Goal: Navigation & Orientation: Find specific page/section

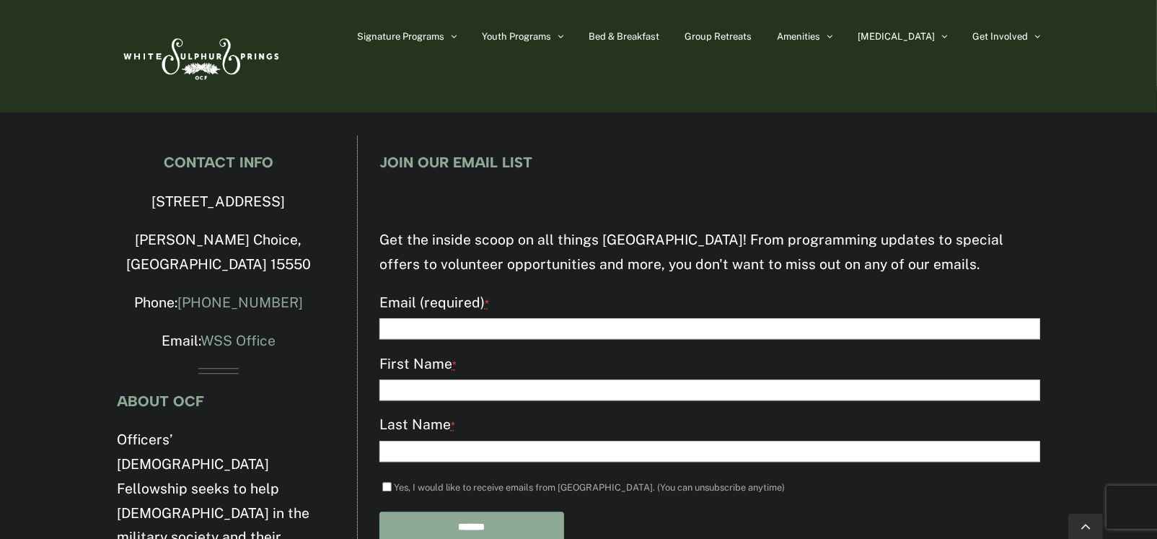
scroll to position [3967, 0]
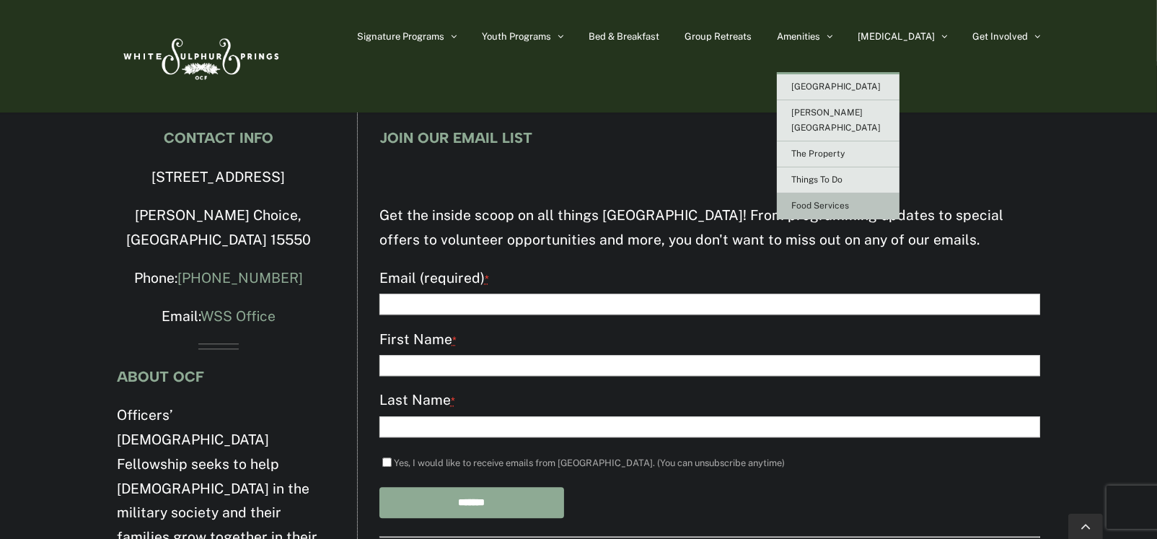
click at [849, 201] on span "Food Services" at bounding box center [820, 206] width 58 height 10
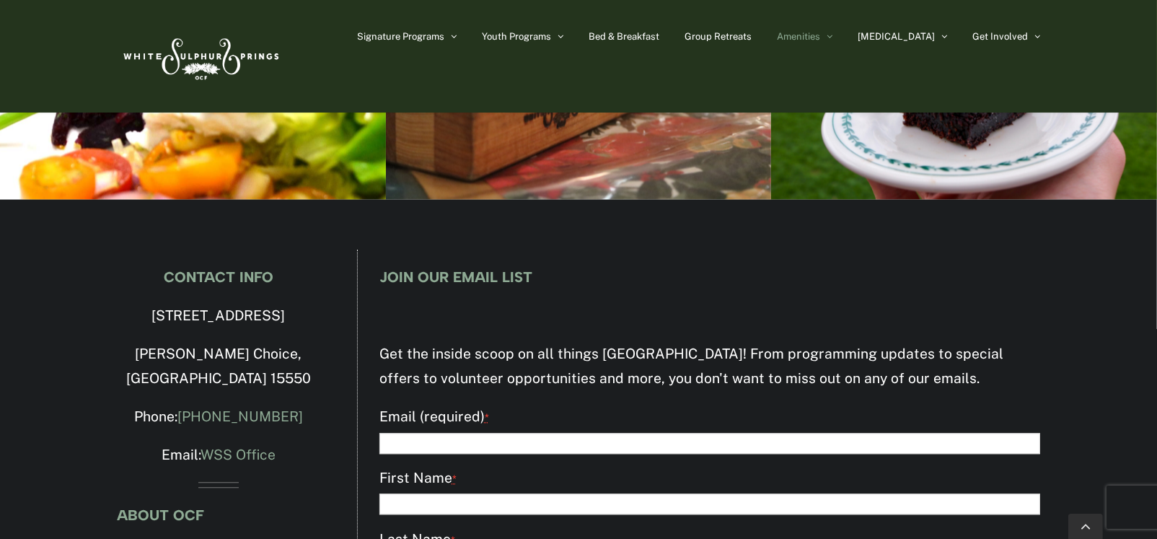
scroll to position [3823, 0]
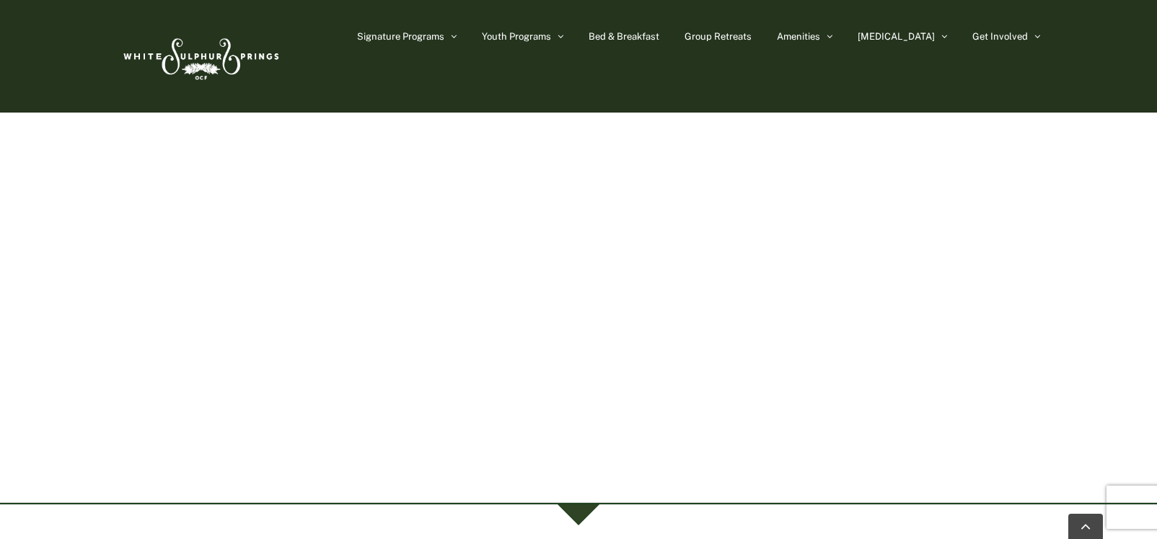
scroll to position [3967, 0]
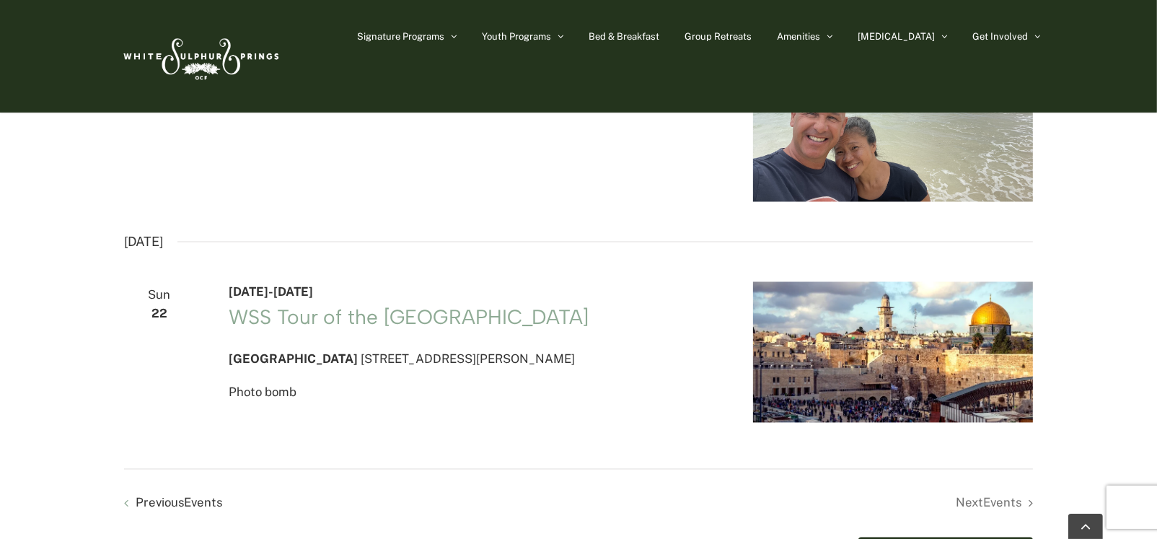
scroll to position [2741, 0]
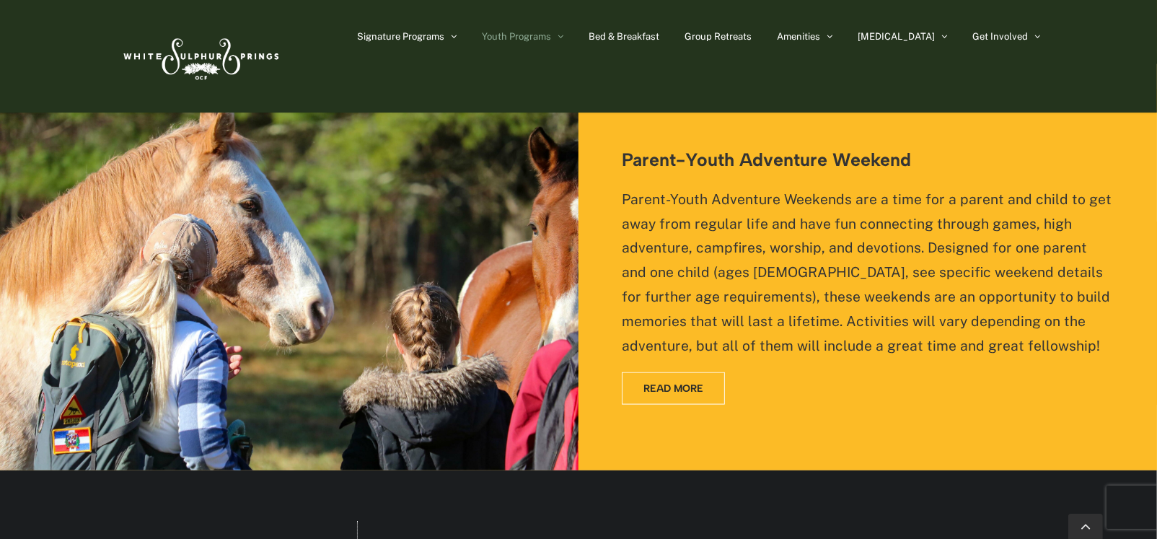
scroll to position [2091, 0]
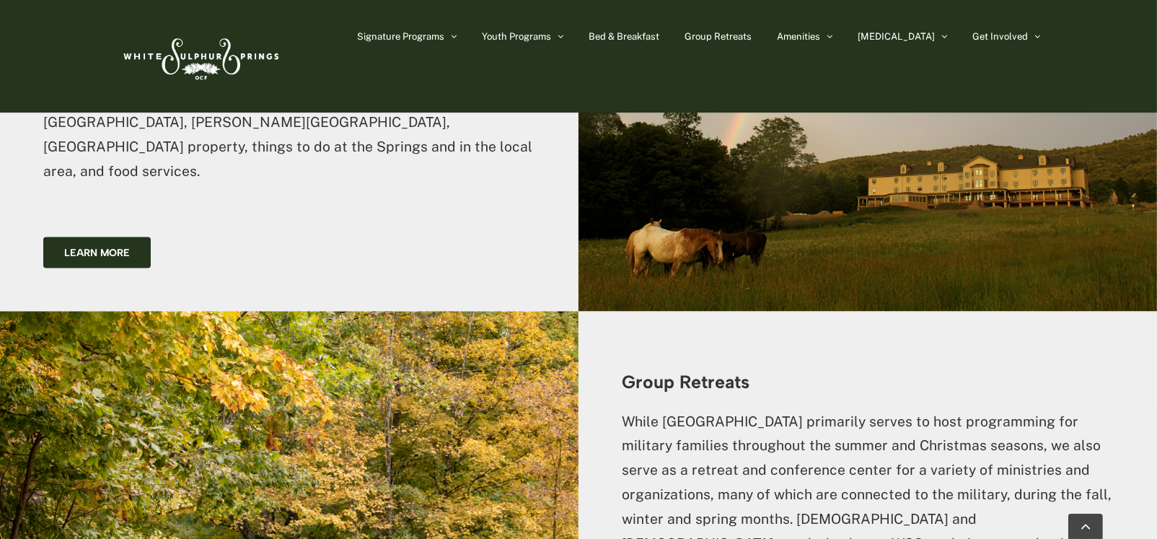
scroll to position [2236, 0]
